Goal: Task Accomplishment & Management: Manage account settings

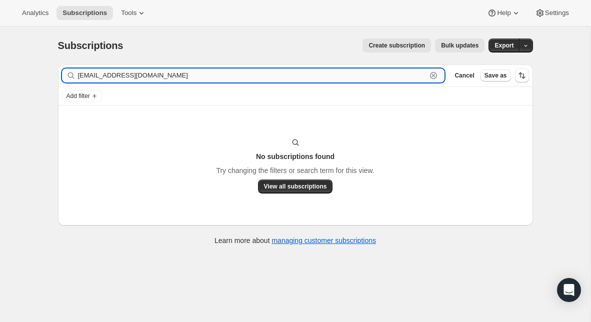
click at [158, 77] on input "[EMAIL_ADDRESS][DOMAIN_NAME]" at bounding box center [252, 75] width 349 height 14
paste input "kwinton"
click at [166, 77] on input "[EMAIL_ADDRESS][DOMAIN_NAME]" at bounding box center [252, 75] width 349 height 14
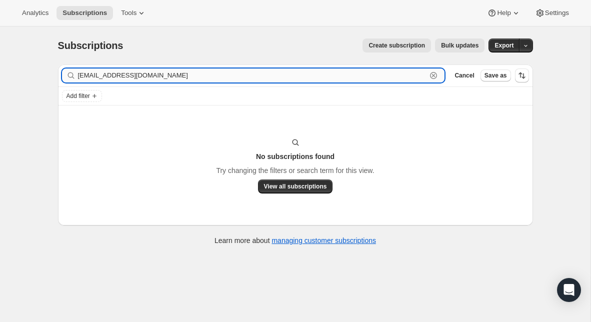
click at [166, 77] on input "[EMAIL_ADDRESS][DOMAIN_NAME]" at bounding box center [252, 75] width 349 height 14
paste input "atie"
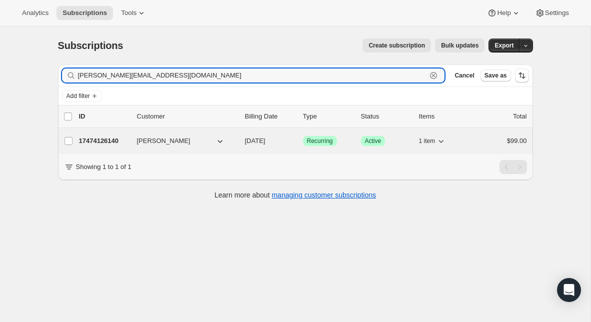
type input "[PERSON_NAME][EMAIL_ADDRESS][DOMAIN_NAME]"
click at [105, 142] on p "17474126140" at bounding box center [104, 141] width 50 height 10
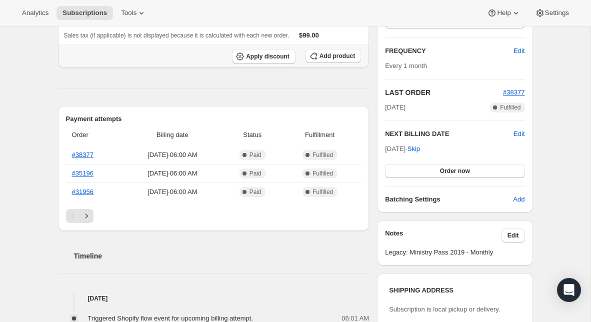
scroll to position [187, 0]
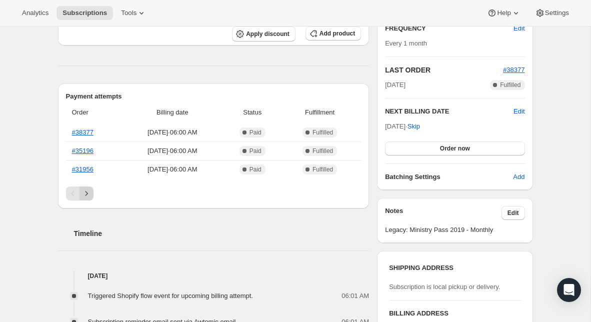
click at [91, 199] on button "Next" at bounding box center [86, 193] width 14 height 14
click at [90, 198] on button "Next" at bounding box center [86, 193] width 14 height 14
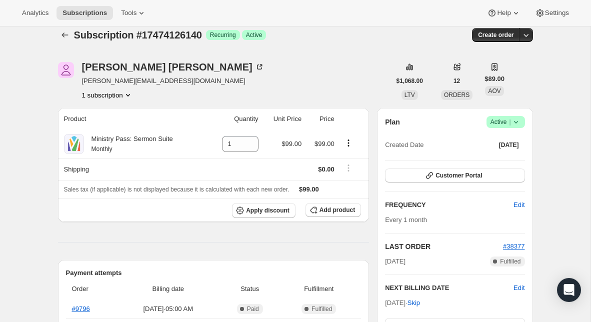
scroll to position [0, 0]
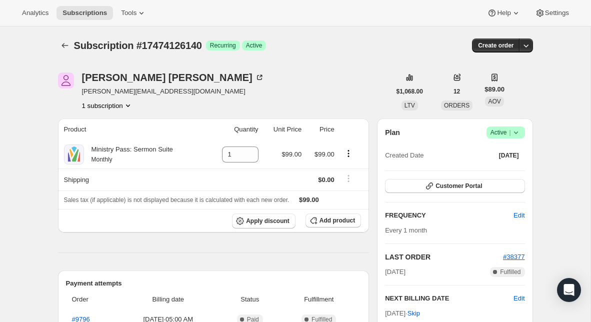
click at [516, 133] on icon at bounding box center [515, 132] width 4 height 2
click at [510, 168] on span "Cancel subscription" at bounding box center [502, 168] width 56 height 7
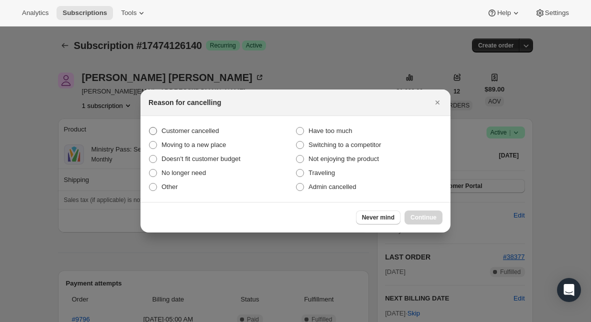
click at [182, 127] on span "Customer cancelled" at bounding box center [189, 130] width 57 height 7
click at [149, 127] on input "Customer cancelled" at bounding box center [149, 127] width 0 height 0
radio input "true"
click at [431, 214] on span "Continue" at bounding box center [423, 217] width 26 height 8
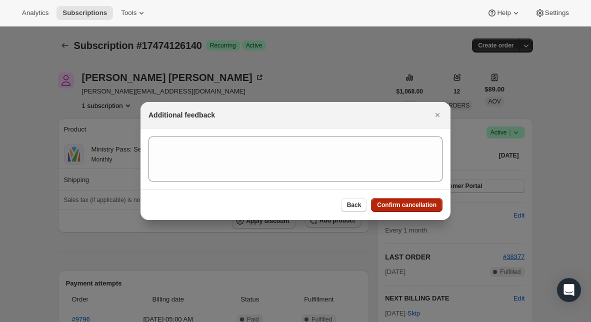
click at [419, 206] on span "Confirm cancellation" at bounding box center [406, 205] width 59 height 8
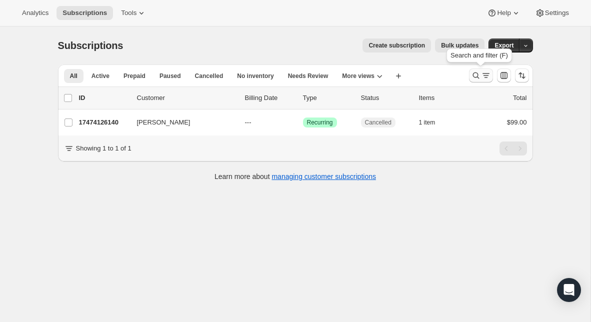
click at [471, 74] on icon "Search and filter results" at bounding box center [476, 75] width 10 height 10
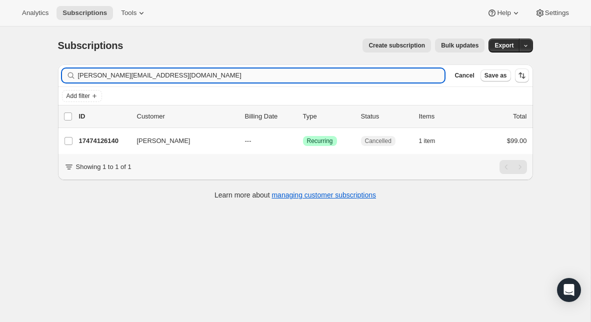
click at [176, 76] on input "[PERSON_NAME][EMAIL_ADDRESS][DOMAIN_NAME]" at bounding box center [261, 75] width 367 height 14
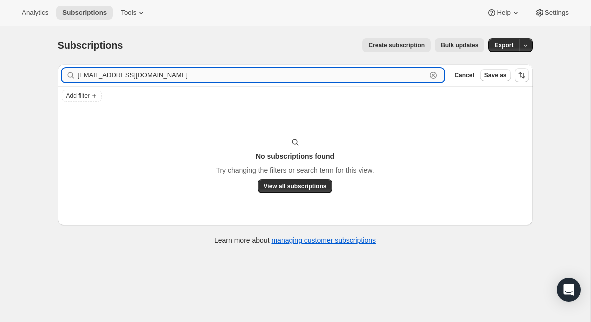
click at [122, 74] on input "[EMAIL_ADDRESS][DOMAIN_NAME]" at bounding box center [252, 75] width 349 height 14
paste input "[EMAIL_ADDRESS][DOMAIN_NAME]"
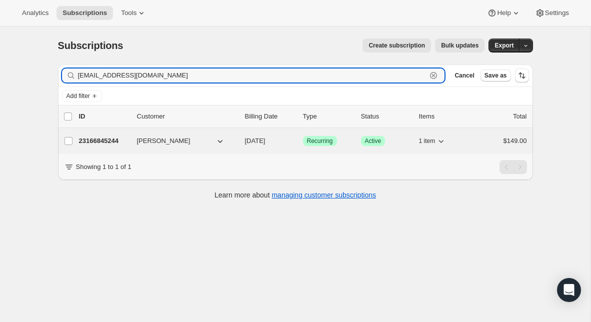
type input "[EMAIL_ADDRESS][DOMAIN_NAME]"
click at [108, 141] on p "23166845244" at bounding box center [104, 141] width 50 height 10
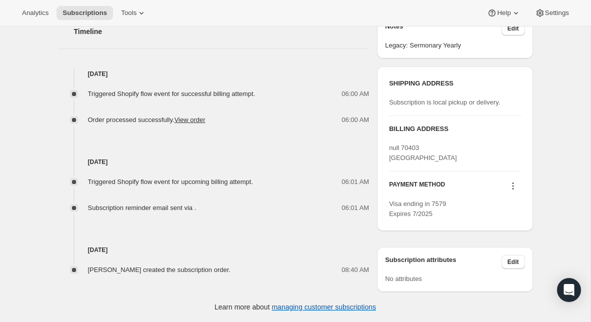
scroll to position [380, 0]
click at [520, 186] on button at bounding box center [513, 185] width 16 height 11
click at [504, 211] on span "Send link to update card" at bounding box center [510, 214] width 70 height 7
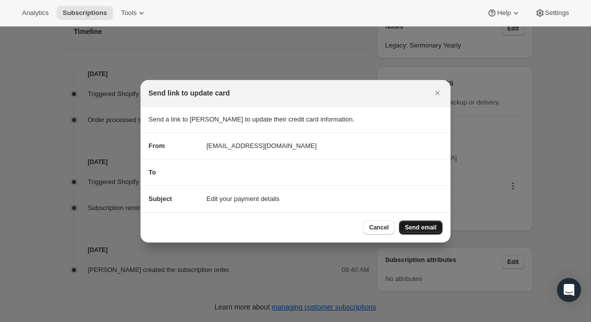
click at [420, 224] on span "Send email" at bounding box center [420, 227] width 31 height 8
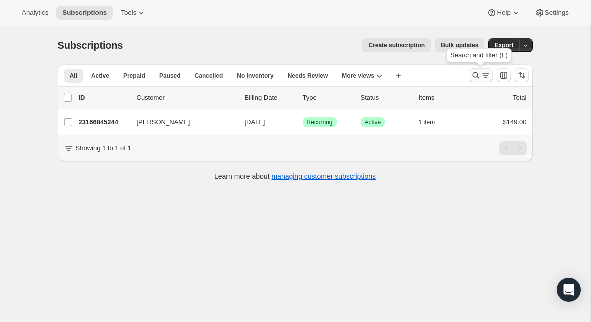
click at [475, 75] on icon "Search and filter results" at bounding box center [476, 75] width 10 height 10
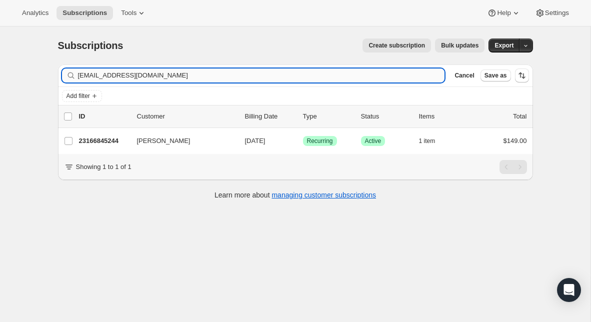
click at [202, 73] on input "[EMAIL_ADDRESS][DOMAIN_NAME]" at bounding box center [261, 75] width 367 height 14
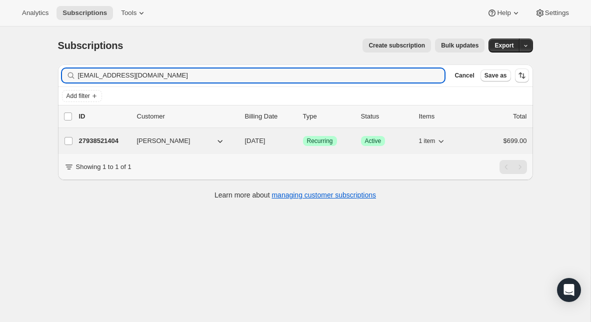
type input "[EMAIL_ADDRESS][DOMAIN_NAME]"
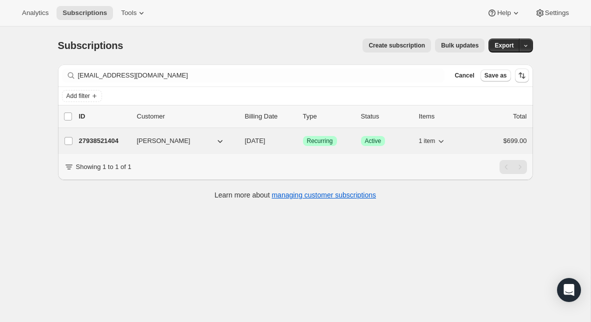
click at [106, 146] on div "27938521404 [PERSON_NAME] [DATE] Success Recurring Success Active 1 item $699.00" at bounding box center [303, 141] width 448 height 14
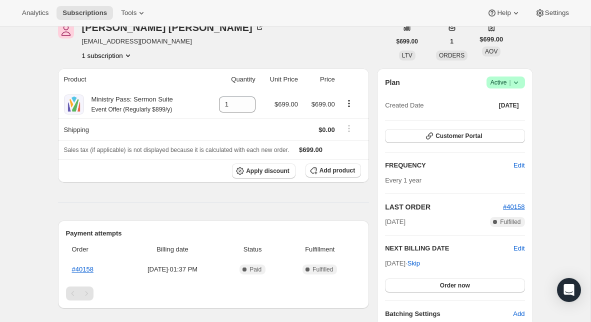
scroll to position [30, 0]
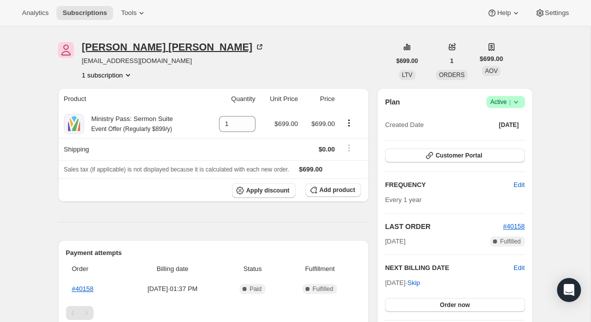
click at [138, 47] on div "[PERSON_NAME]" at bounding box center [173, 47] width 182 height 10
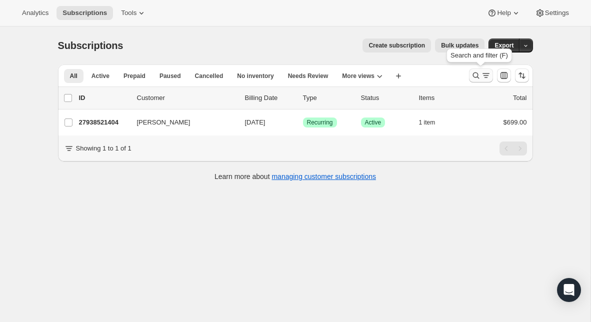
click at [481, 78] on icon "Search and filter results" at bounding box center [486, 75] width 10 height 10
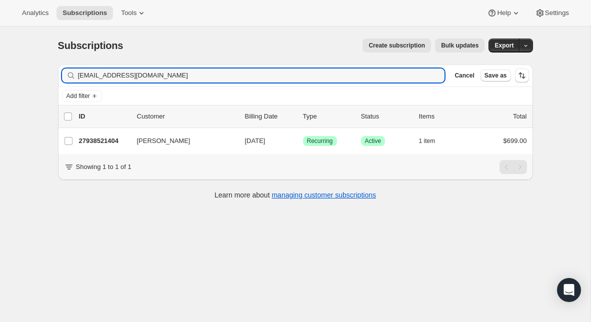
drag, startPoint x: 175, startPoint y: 79, endPoint x: 76, endPoint y: 77, distance: 99.5
click at [76, 77] on div "[EMAIL_ADDRESS][DOMAIN_NAME] Clear" at bounding box center [253, 75] width 383 height 14
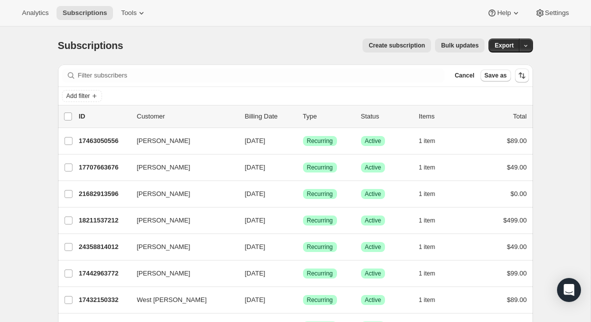
click at [146, 12] on icon at bounding box center [141, 13] width 10 height 10
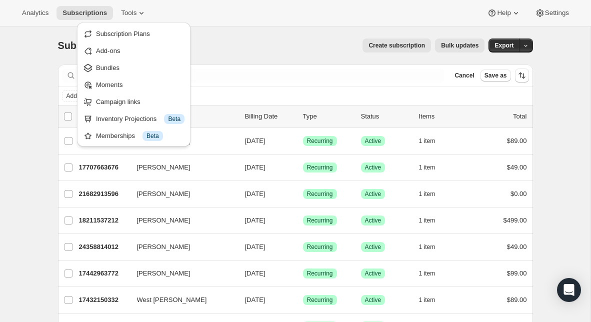
click at [243, 45] on div "Create subscription Bulk updates" at bounding box center [309, 45] width 349 height 14
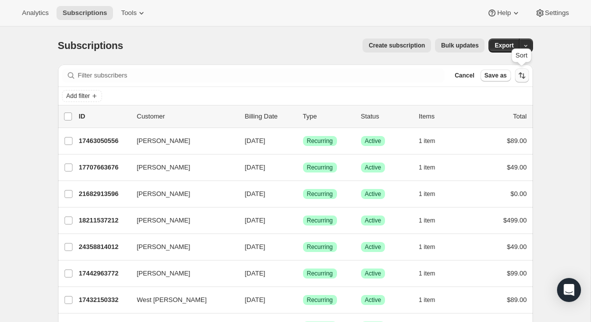
click at [520, 75] on icon "Sort the results" at bounding box center [520, 74] width 4 height 5
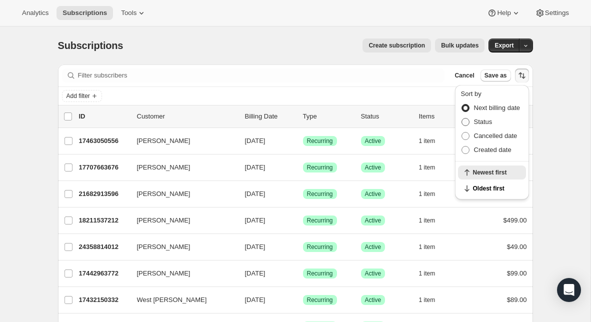
click at [485, 121] on span "Status" at bounding box center [483, 121] width 18 height 7
click at [462, 118] on input "Status" at bounding box center [461, 118] width 0 height 0
radio input "true"
click at [495, 152] on span "Created date" at bounding box center [492, 149] width 37 height 7
click at [462, 146] on input "Created date" at bounding box center [461, 146] width 0 height 0
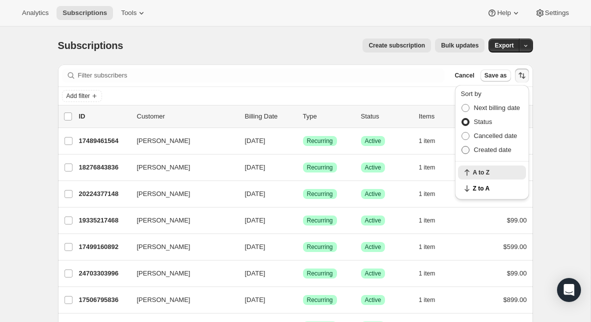
radio input "true"
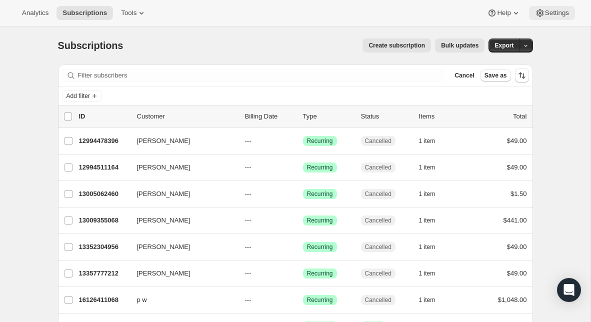
click at [547, 19] on div "Analytics Subscriptions Tools Help Settings" at bounding box center [295, 13] width 591 height 26
click at [545, 16] on span "Settings" at bounding box center [557, 13] width 24 height 8
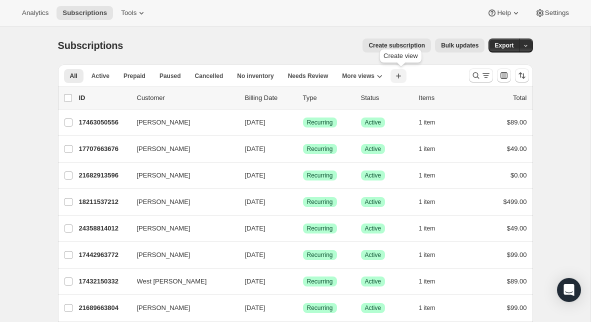
click at [402, 76] on icon "button" at bounding box center [398, 76] width 10 height 10
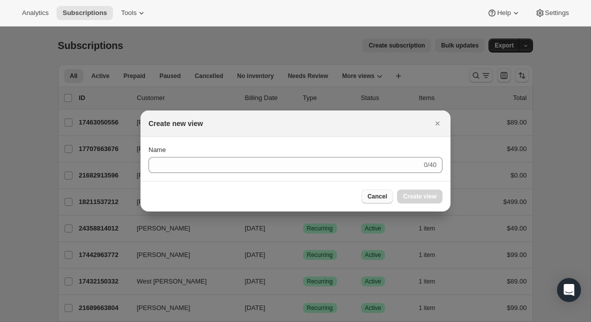
click at [380, 193] on span "Cancel" at bounding box center [376, 196] width 19 height 8
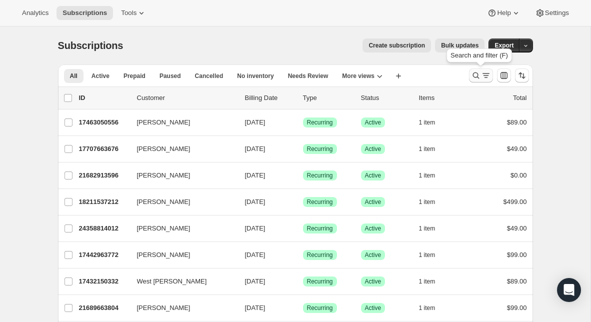
click at [473, 75] on icon "Search and filter results" at bounding box center [475, 75] width 6 height 6
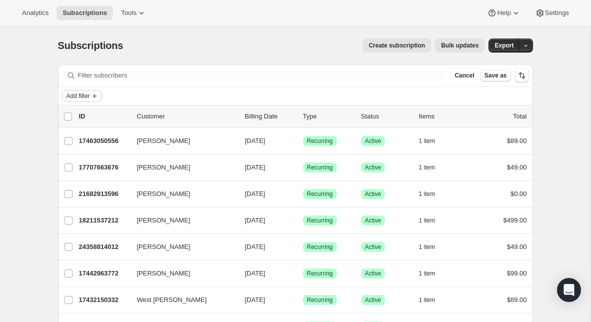
click at [94, 94] on icon "Add filter" at bounding box center [94, 96] width 8 height 8
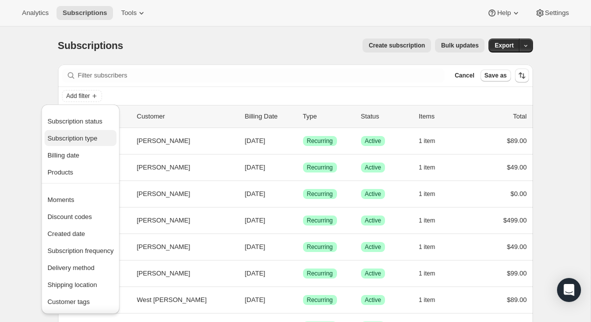
click at [84, 140] on span "Subscription type" at bounding box center [72, 137] width 50 height 7
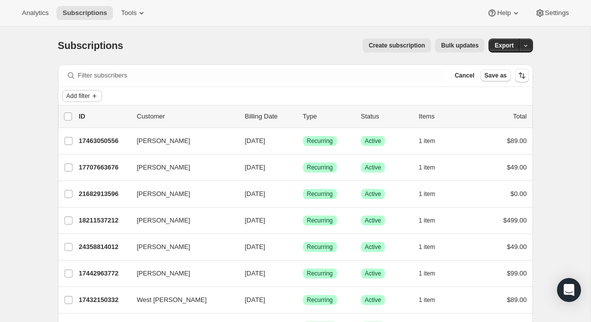
click at [98, 95] on icon "Add filter" at bounding box center [94, 96] width 8 height 8
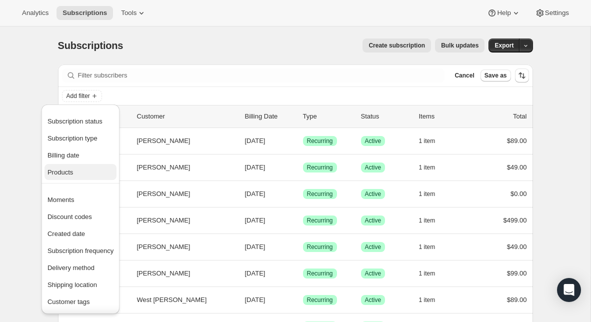
click at [82, 172] on span "Products" at bounding box center [80, 172] width 66 height 10
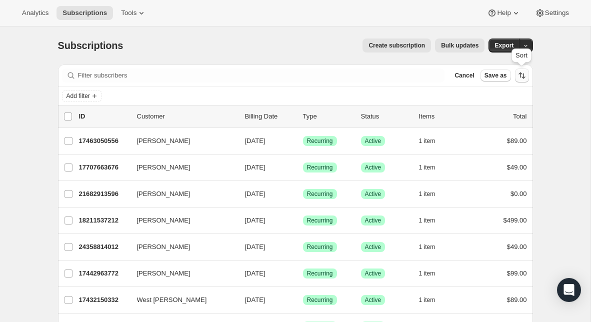
click at [524, 80] on button "Sort the results" at bounding box center [522, 75] width 14 height 14
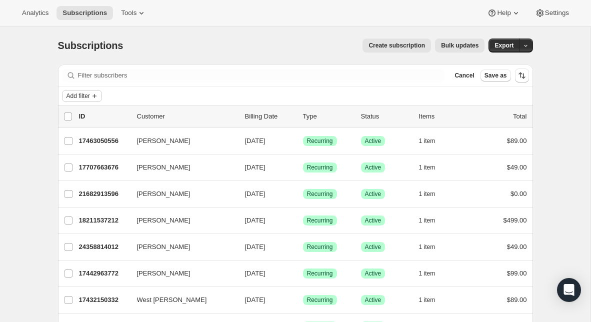
click at [96, 94] on icon "Add filter" at bounding box center [94, 96] width 4 height 4
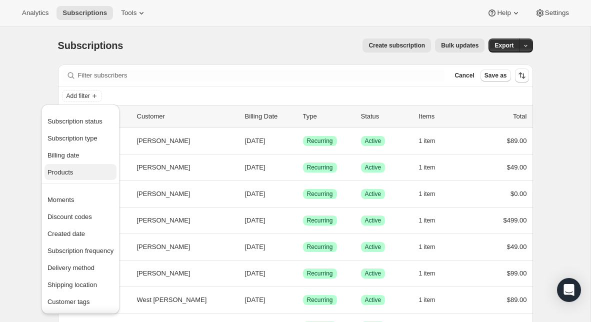
click at [71, 172] on span "Products" at bounding box center [59, 171] width 25 height 7
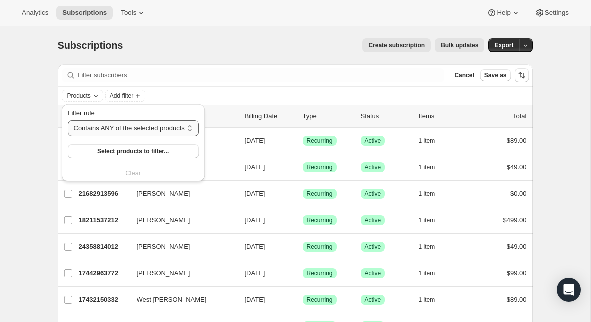
click at [134, 130] on select "Contains ANY of the selected products Contains ALL of the selected products Con…" at bounding box center [133, 128] width 131 height 16
click at [68, 120] on select "Contains ANY of the selected products Contains ALL of the selected products Con…" at bounding box center [133, 128] width 131 height 16
click at [143, 154] on span "Select products to filter..." at bounding box center [132, 151] width 71 height 8
click at [192, 85] on div "Filter subscribers Cancel Save as" at bounding box center [295, 75] width 475 height 22
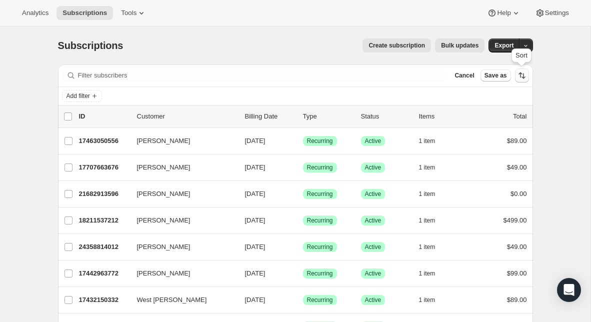
click at [520, 77] on icon "Sort the results" at bounding box center [520, 74] width 4 height 5
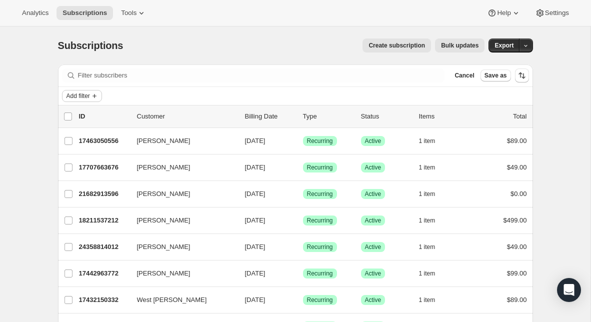
click at [83, 101] on button "Add filter" at bounding box center [82, 96] width 40 height 12
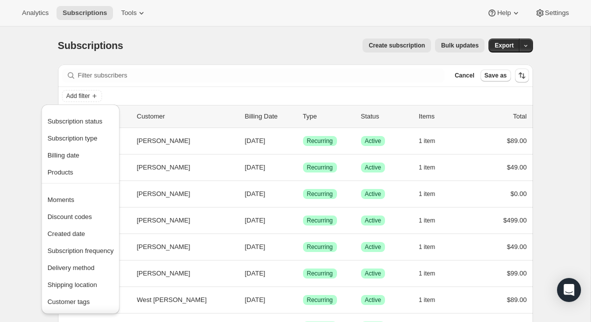
click at [173, 91] on div "Add filter" at bounding box center [295, 96] width 467 height 12
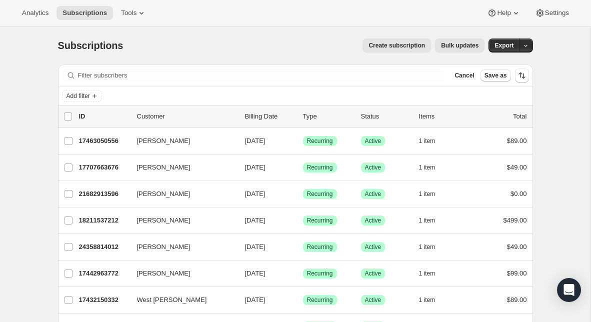
click at [517, 117] on p "Total" at bounding box center [519, 116] width 13 height 10
click at [426, 120] on div "Items" at bounding box center [444, 116] width 50 height 10
click at [93, 95] on icon "Add filter" at bounding box center [94, 96] width 8 height 8
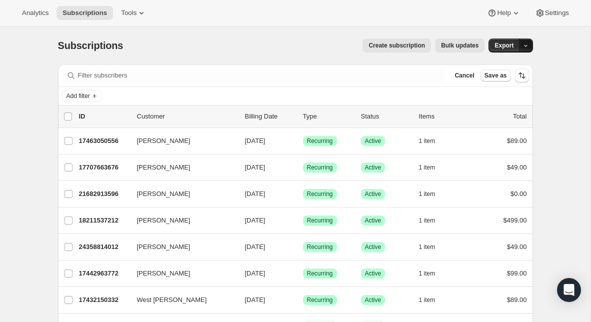
click at [524, 48] on icon "button" at bounding box center [525, 45] width 6 height 6
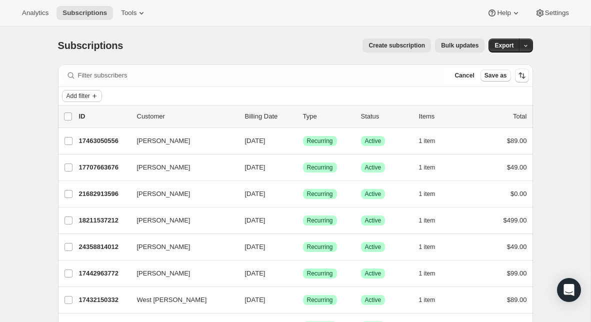
click at [98, 97] on icon "Add filter" at bounding box center [94, 96] width 8 height 8
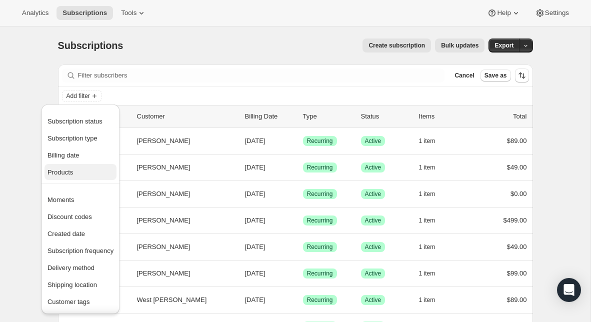
click at [75, 171] on span "Products" at bounding box center [80, 172] width 66 height 10
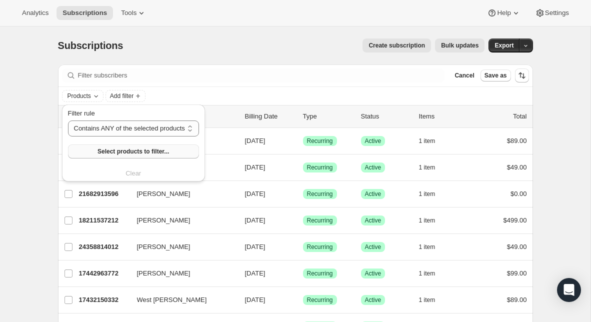
click at [138, 150] on span "Select products to filter..." at bounding box center [132, 151] width 71 height 8
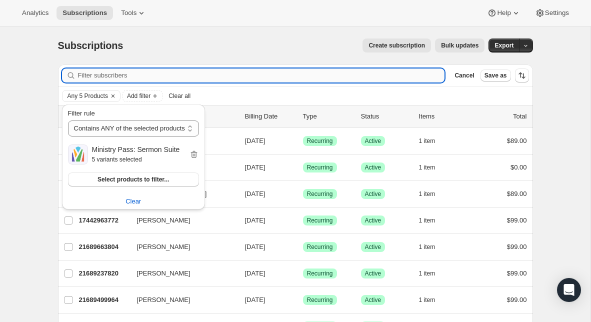
click at [396, 72] on input "Filter subscribers" at bounding box center [261, 75] width 367 height 14
